Goal: Information Seeking & Learning: Find specific fact

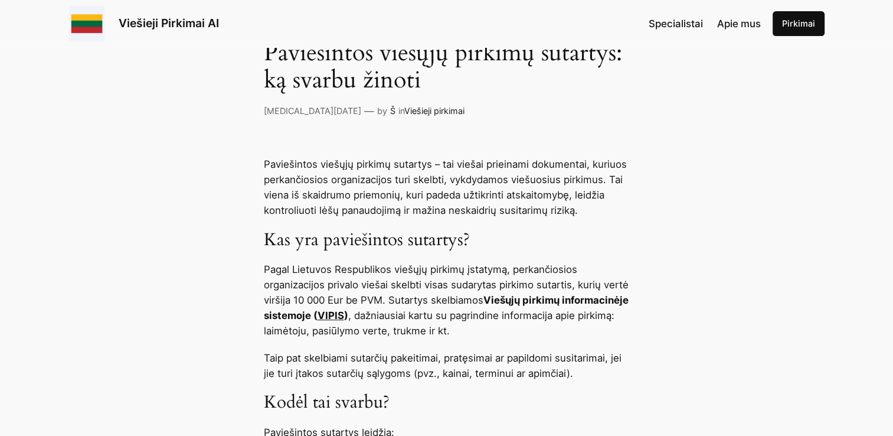
scroll to position [413, 0]
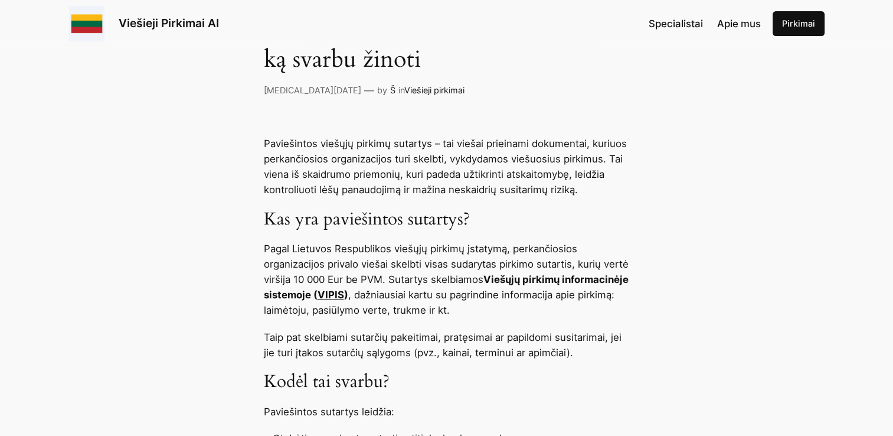
click at [344, 293] on link "VIPIS" at bounding box center [331, 295] width 27 height 12
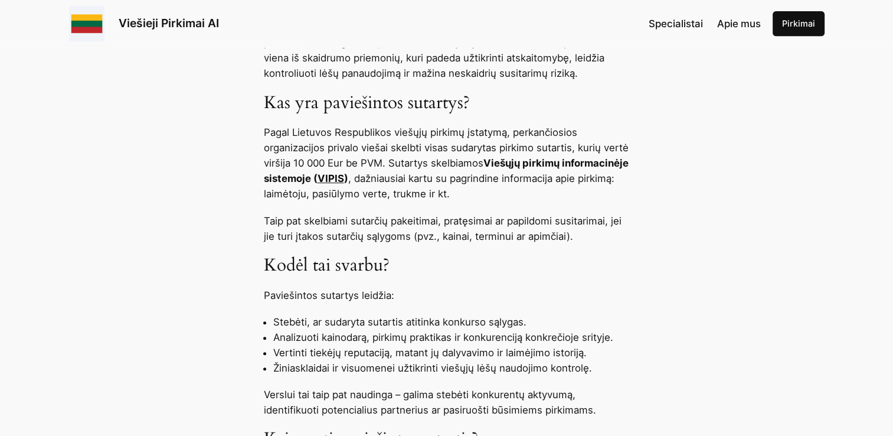
scroll to position [531, 0]
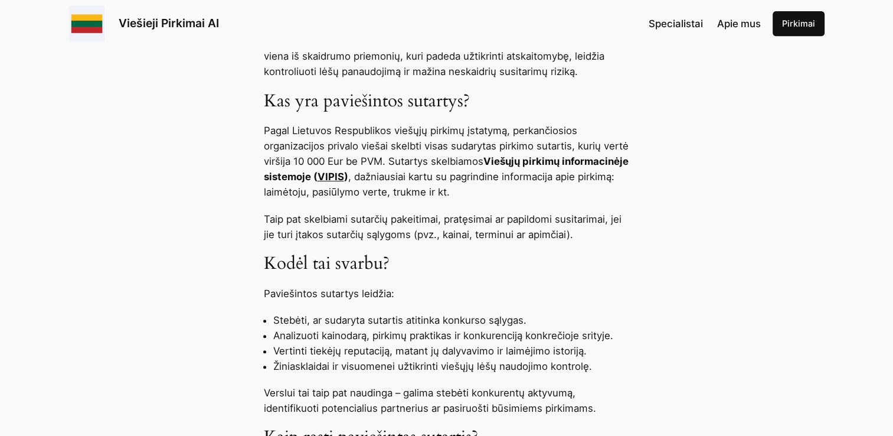
click at [344, 175] on link "VIPIS" at bounding box center [331, 177] width 27 height 12
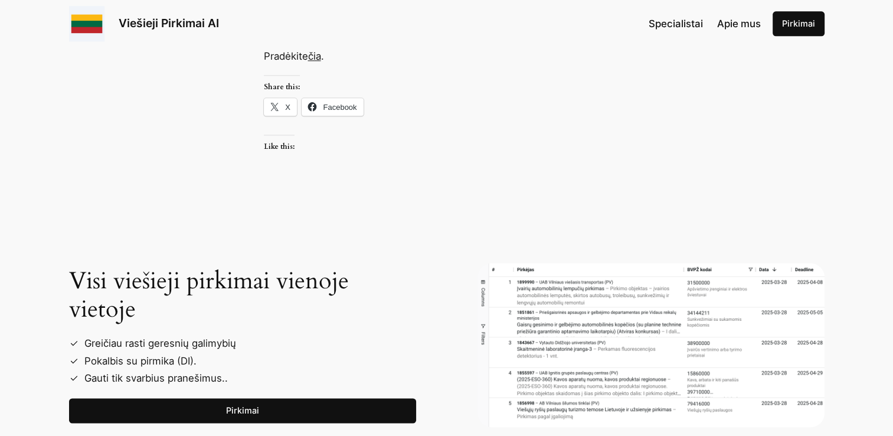
scroll to position [1594, 0]
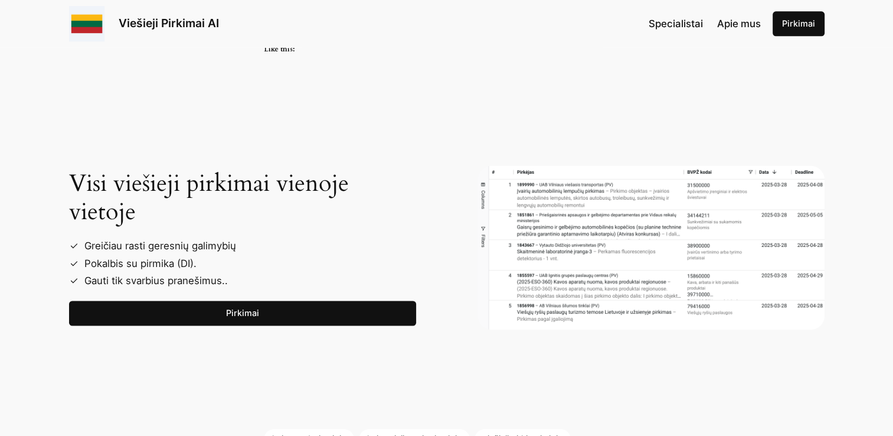
click at [230, 316] on link "Pirkimai" at bounding box center [242, 313] width 347 height 25
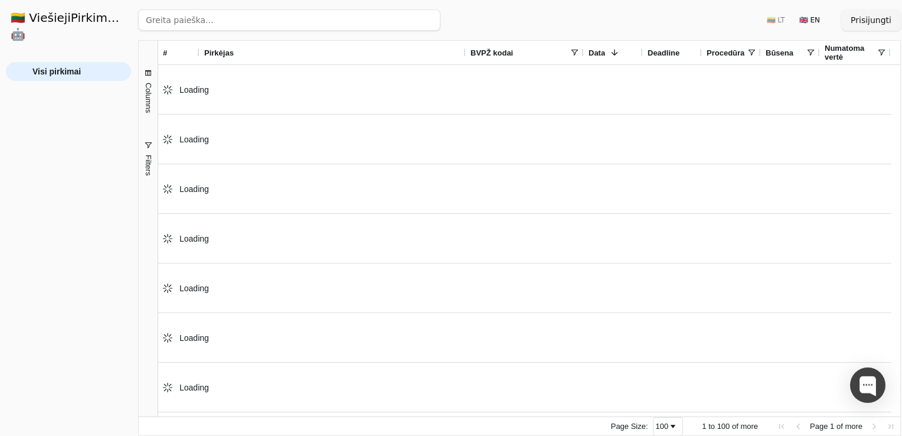
click at [174, 24] on input "search" at bounding box center [289, 19] width 302 height 21
paste input "Apex Medicus"
type input "Apex Medicus"
click at [422, 23] on button "Ieškoti" at bounding box center [417, 19] width 46 height 21
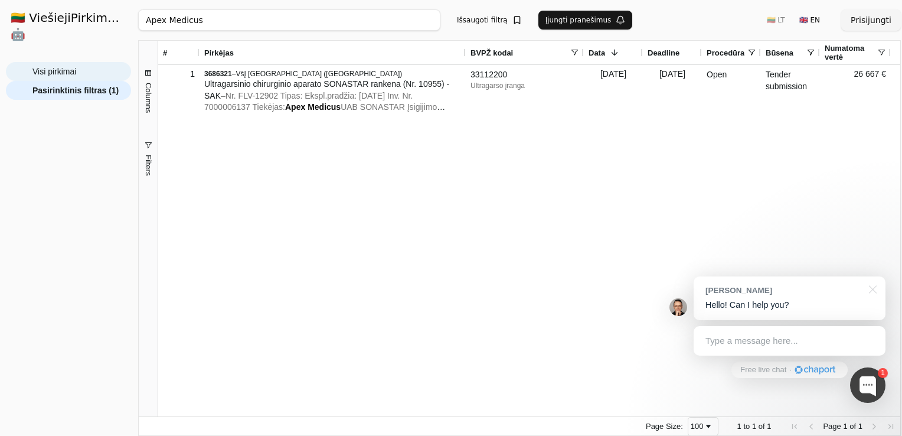
click at [40, 66] on span "Visi pirkimai" at bounding box center [54, 72] width 44 height 18
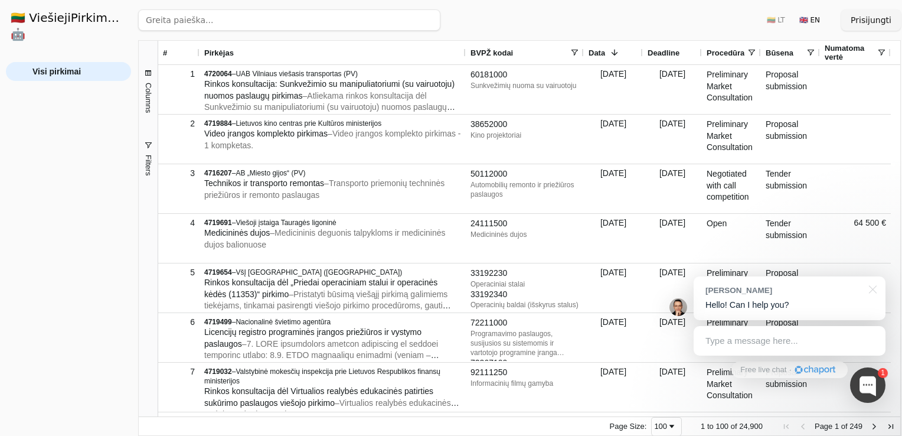
click at [280, 51] on div "Pirkėjas" at bounding box center [332, 53] width 257 height 24
click at [244, 22] on input "search" at bounding box center [289, 19] width 302 height 21
click at [404, 19] on button "Ieškoti" at bounding box center [417, 19] width 46 height 21
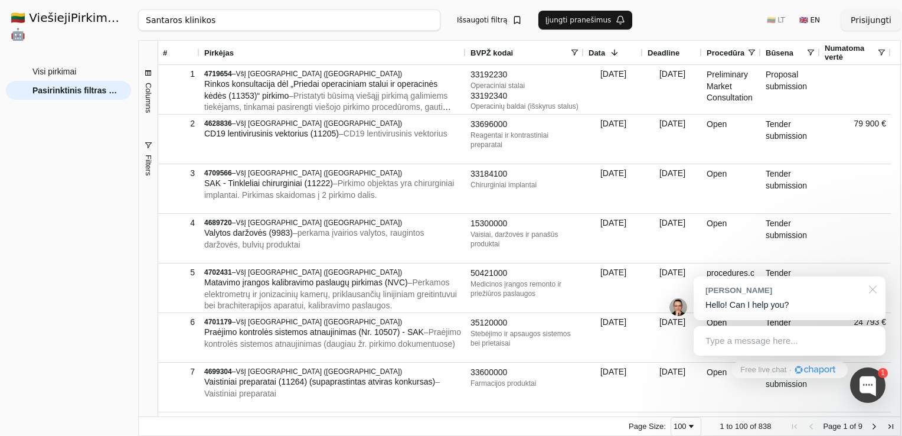
click at [870, 291] on div at bounding box center [871, 288] width 30 height 24
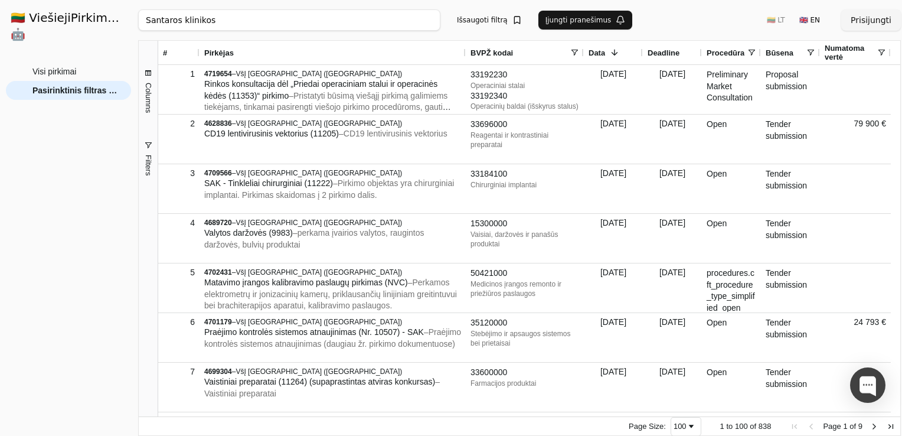
drag, startPoint x: 900, startPoint y: 86, endPoint x: 899, endPoint y: 73, distance: 13.0
click at [899, 73] on div "1 to 100 of 838. Page 1 of 9 # Pirkėjas BVPŽ kodai Data 1" at bounding box center [519, 238] width 763 height 396
type input "Apex Medicus"
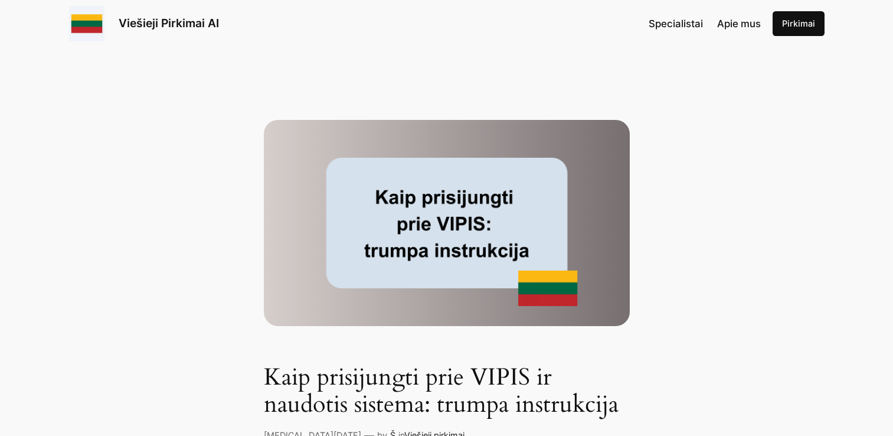
scroll to position [1594, 0]
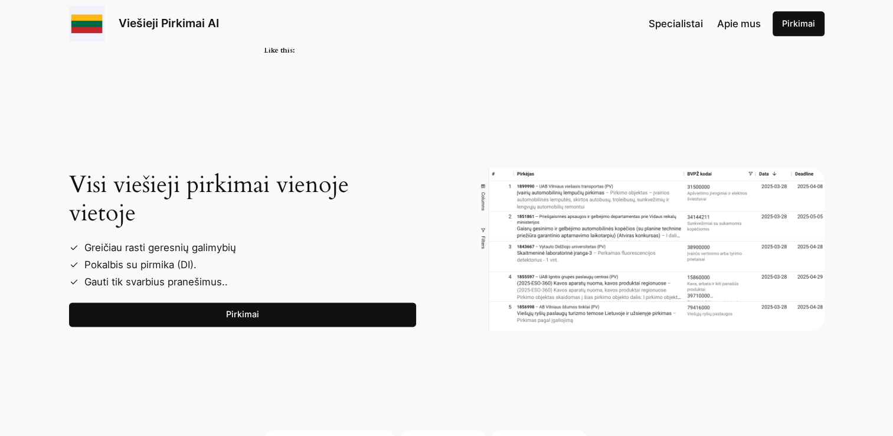
scroll to position [1476, 0]
